Goal: Transaction & Acquisition: Purchase product/service

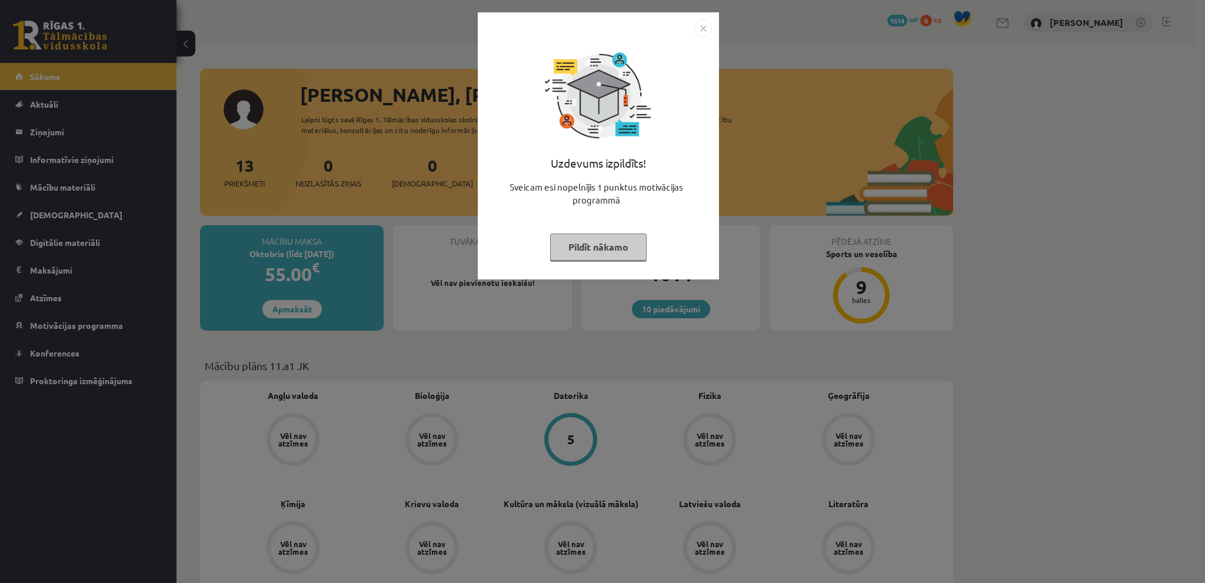
click at [712, 26] on div "Uzdevums izpildīts! Sveicam esi nopelnījis 1 punktus motivācijas programmā Pild…" at bounding box center [598, 145] width 241 height 267
click at [704, 27] on img "Close" at bounding box center [703, 28] width 18 height 18
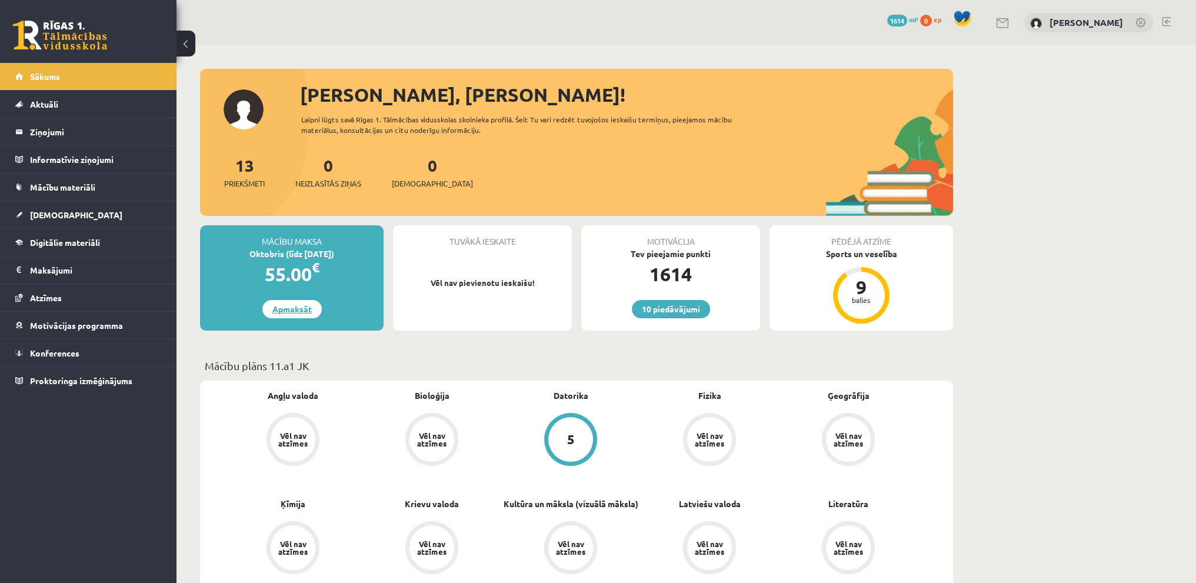
click at [272, 309] on link "Apmaksāt" at bounding box center [291, 309] width 59 height 18
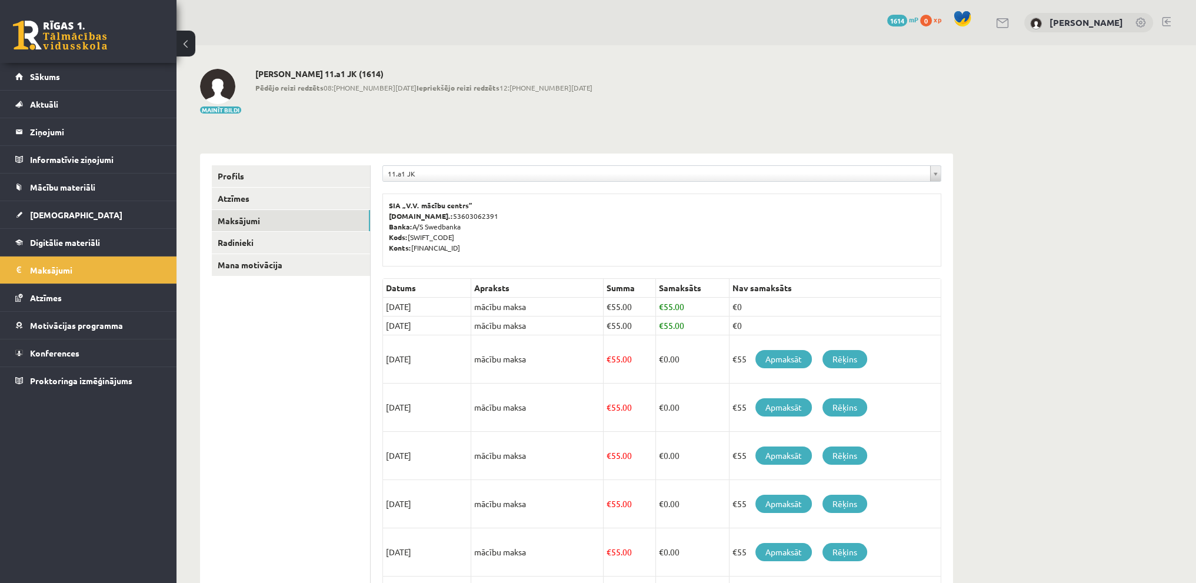
click at [1166, 24] on link at bounding box center [1166, 21] width 9 height 9
